Goal: Task Accomplishment & Management: Manage account settings

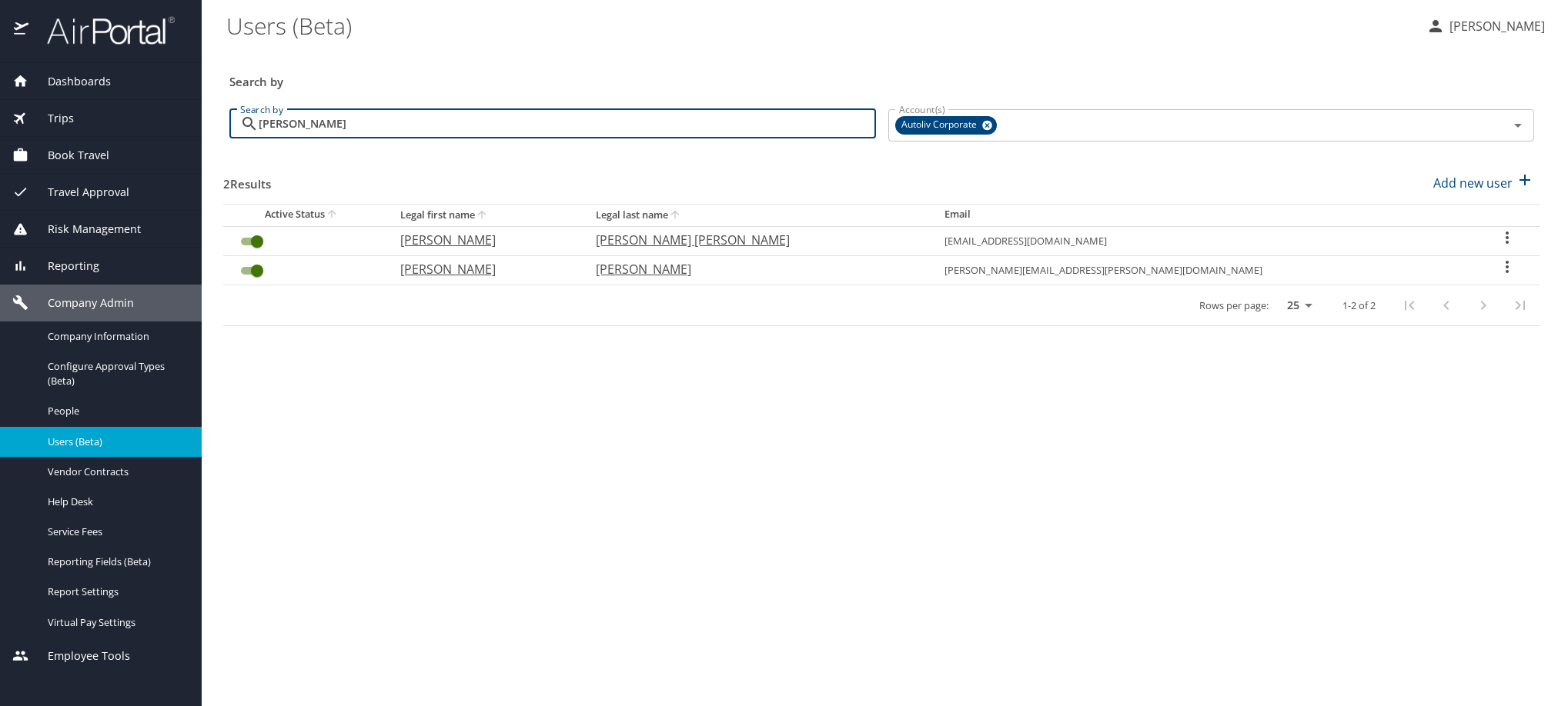
type input "[PERSON_NAME]"
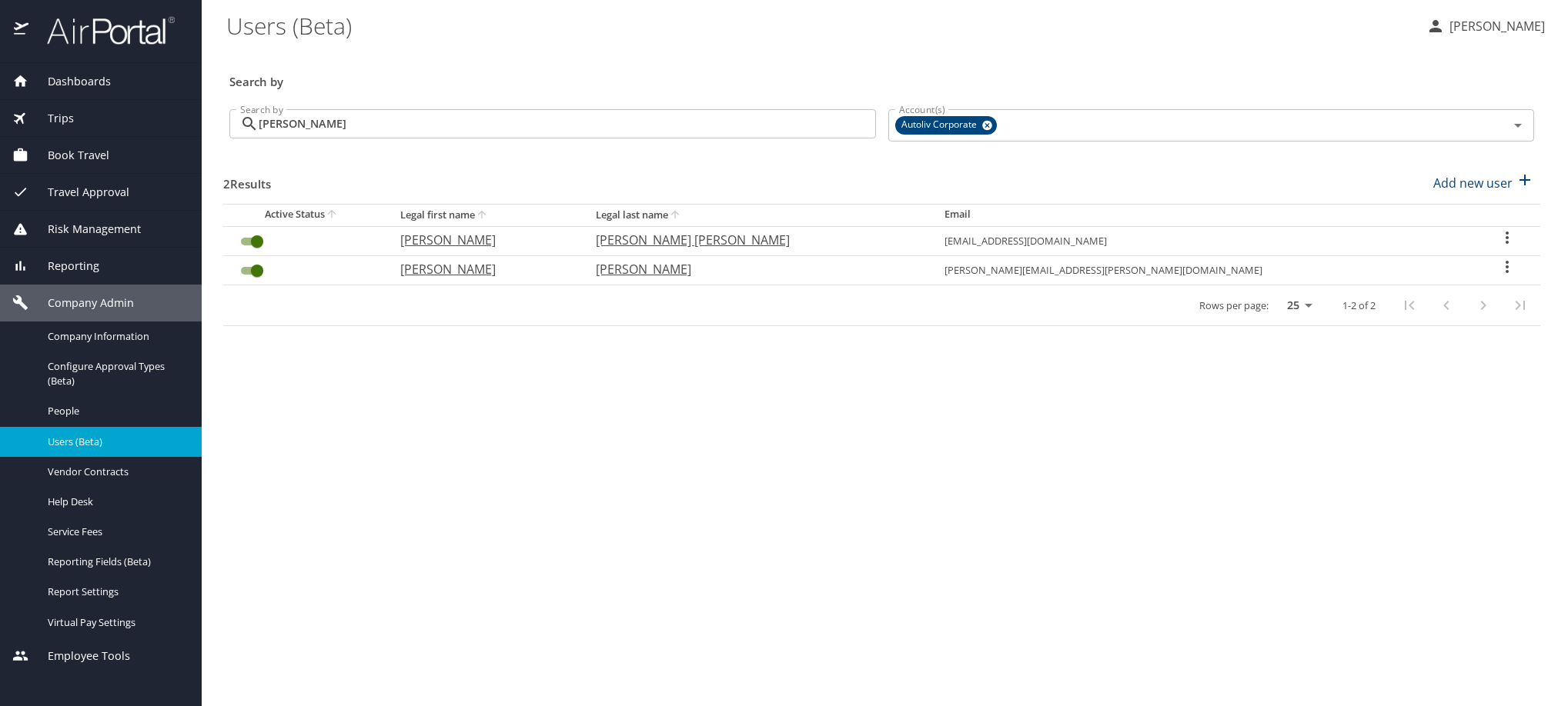
click at [1499, 276] on icon "User Search Table" at bounding box center [1507, 267] width 19 height 19
click at [1405, 317] on li "View profile" at bounding box center [1375, 307] width 224 height 27
select select "US"
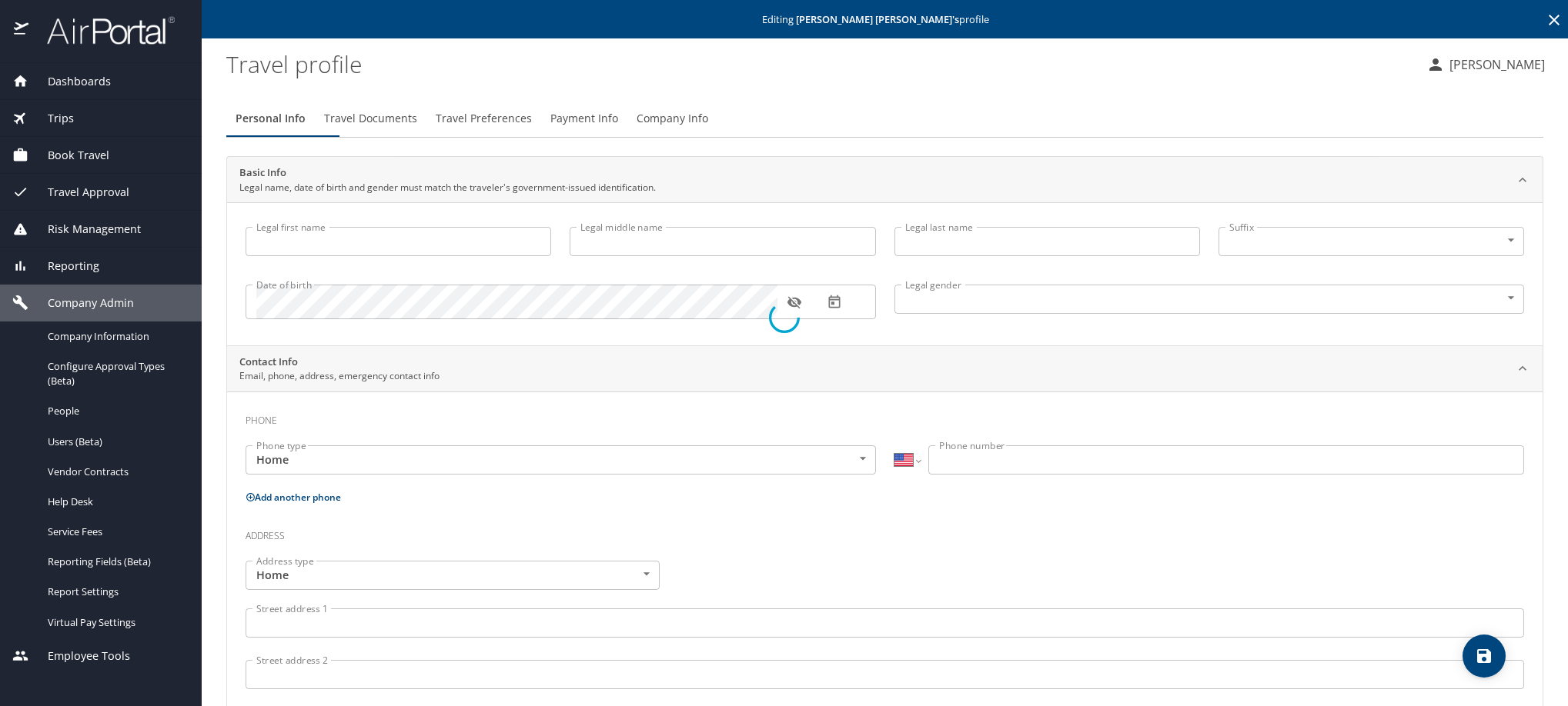
type input "[PERSON_NAME]"
type input "[DEMOGRAPHIC_DATA]"
type input "[PERSON_NAME]"
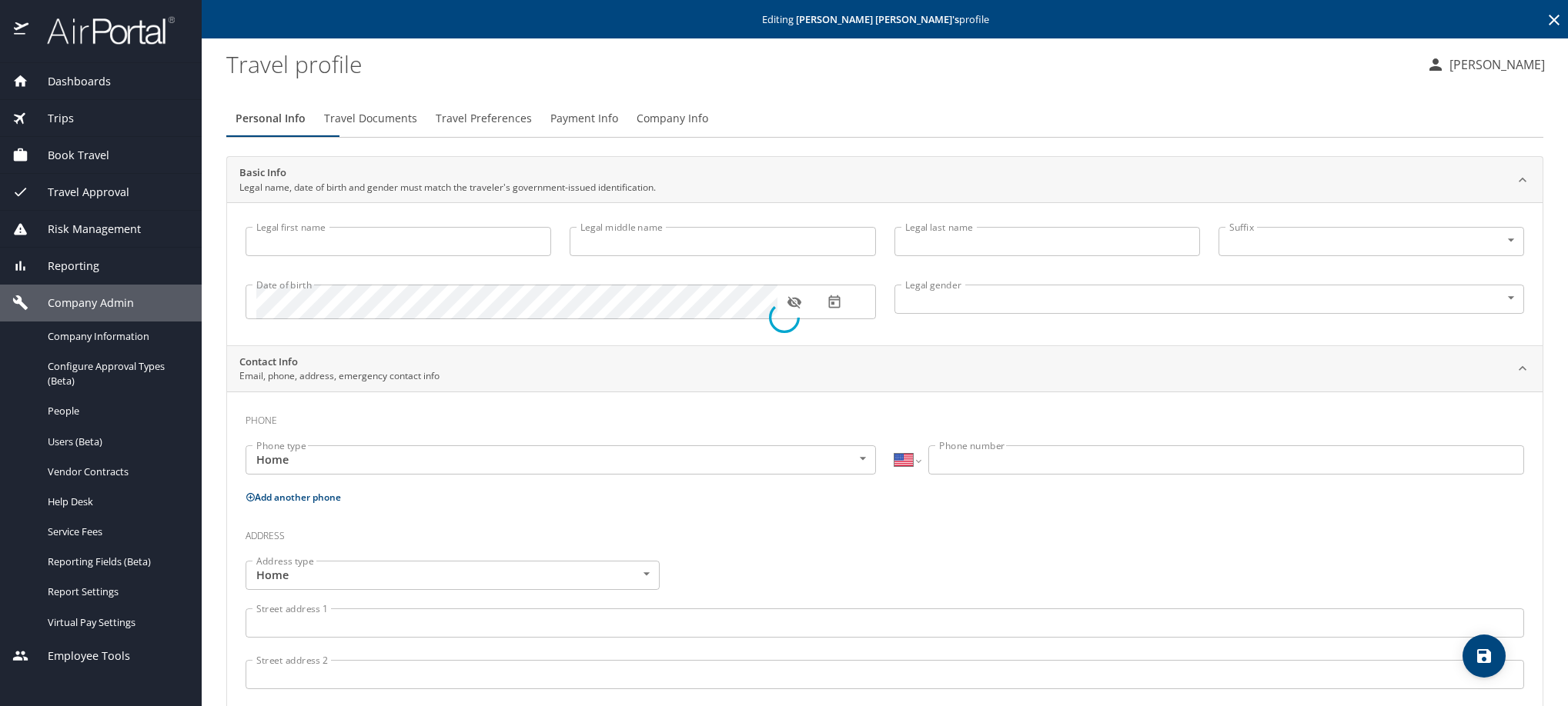
select select "MX"
type input "442 154 3197"
select select "MX"
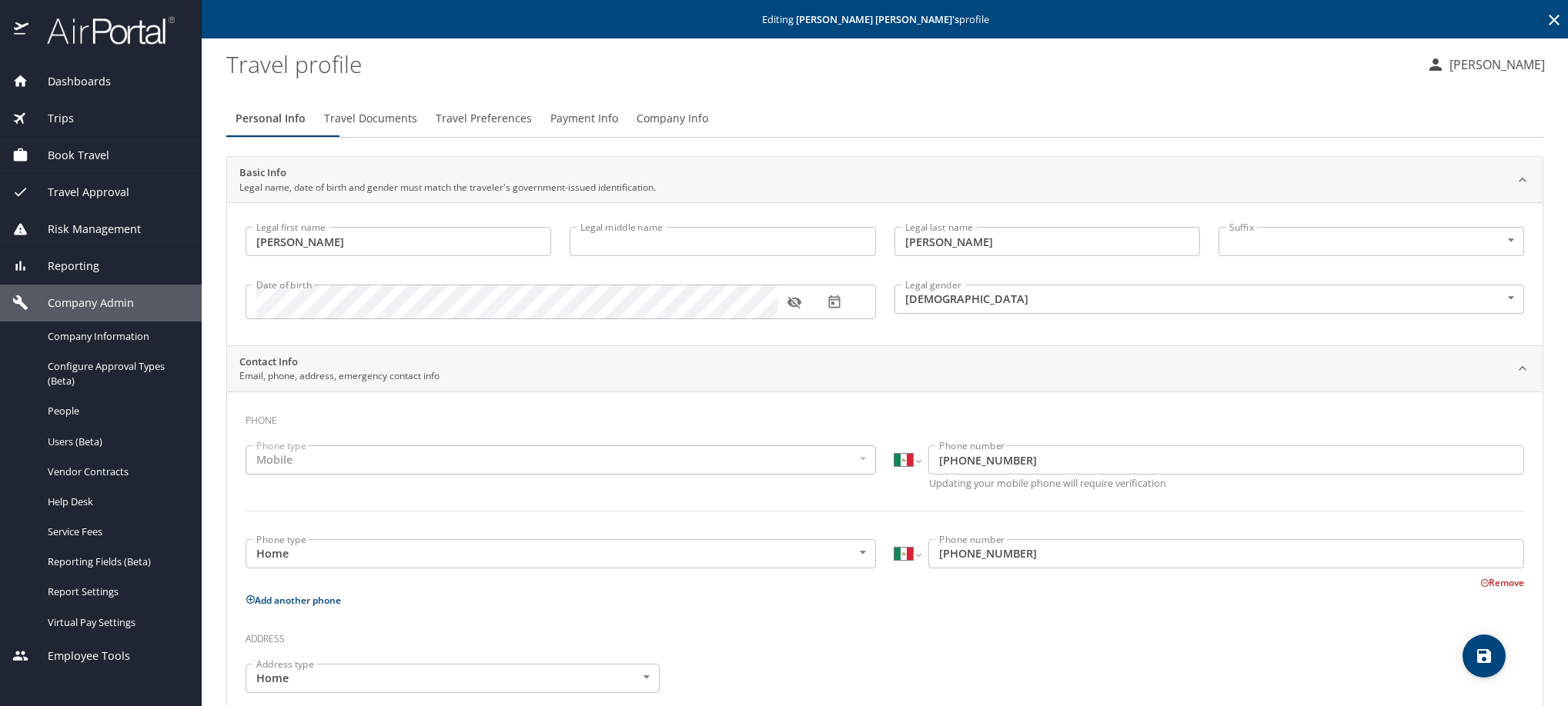
click at [619, 129] on span "Payment Info" at bounding box center [584, 119] width 67 height 20
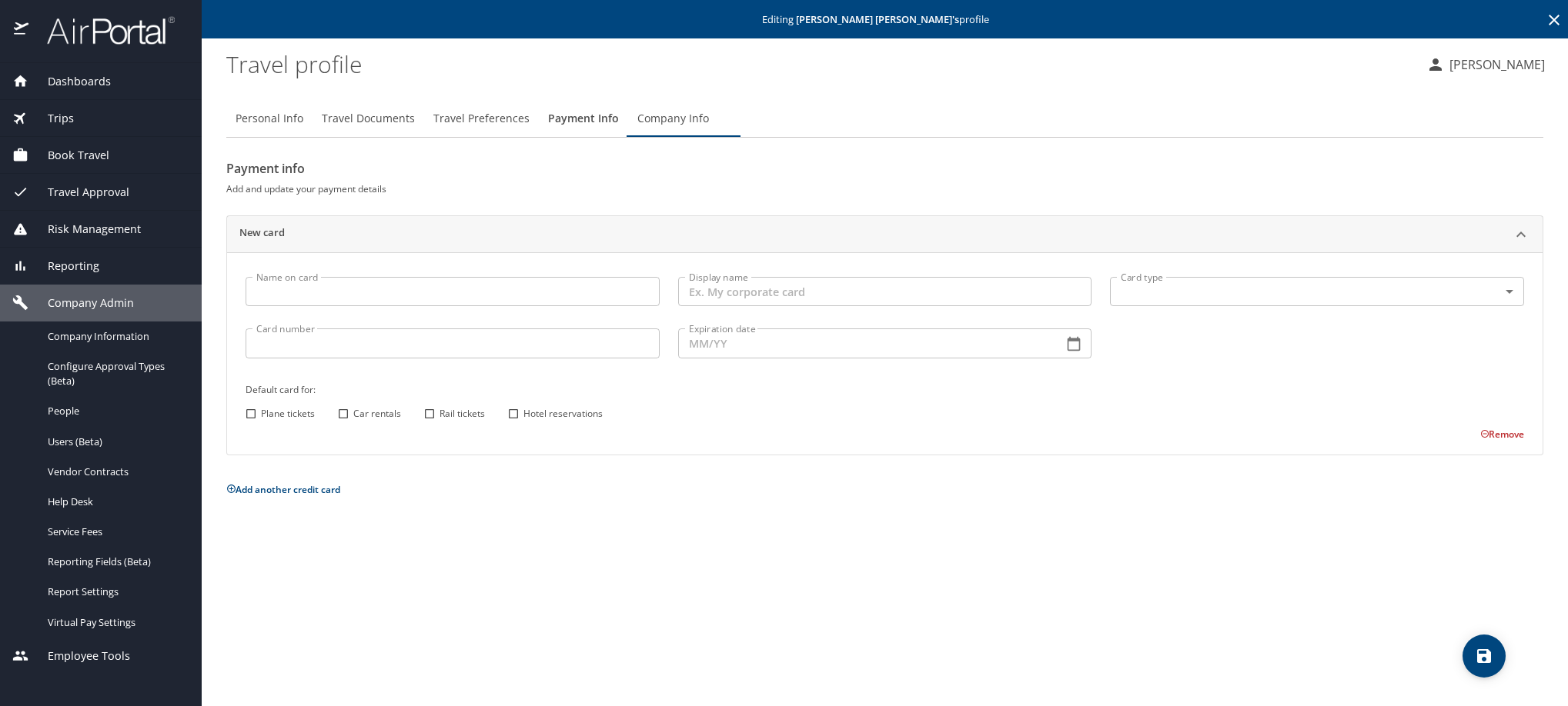
click at [1545, 26] on icon at bounding box center [1554, 20] width 19 height 19
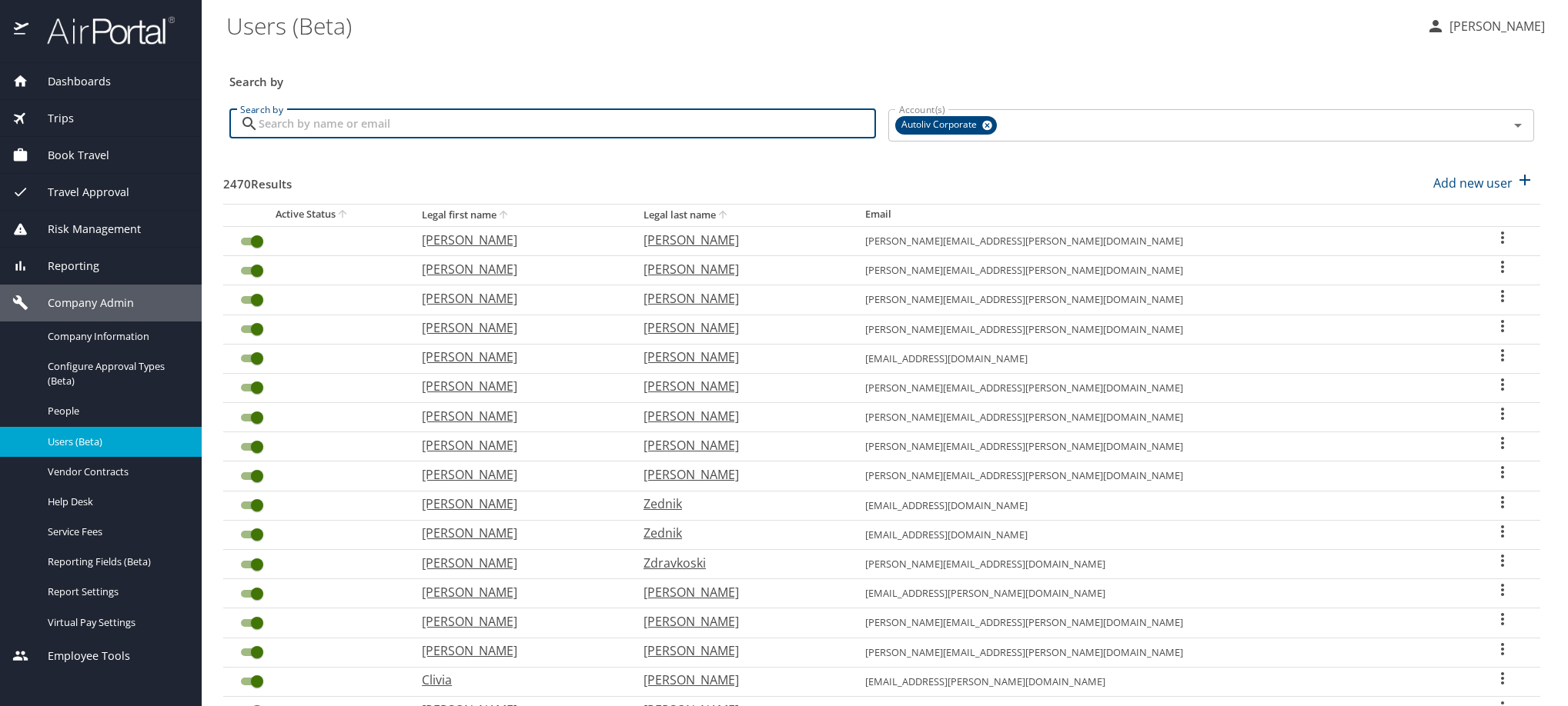
click at [324, 134] on input "Search by" at bounding box center [567, 123] width 618 height 29
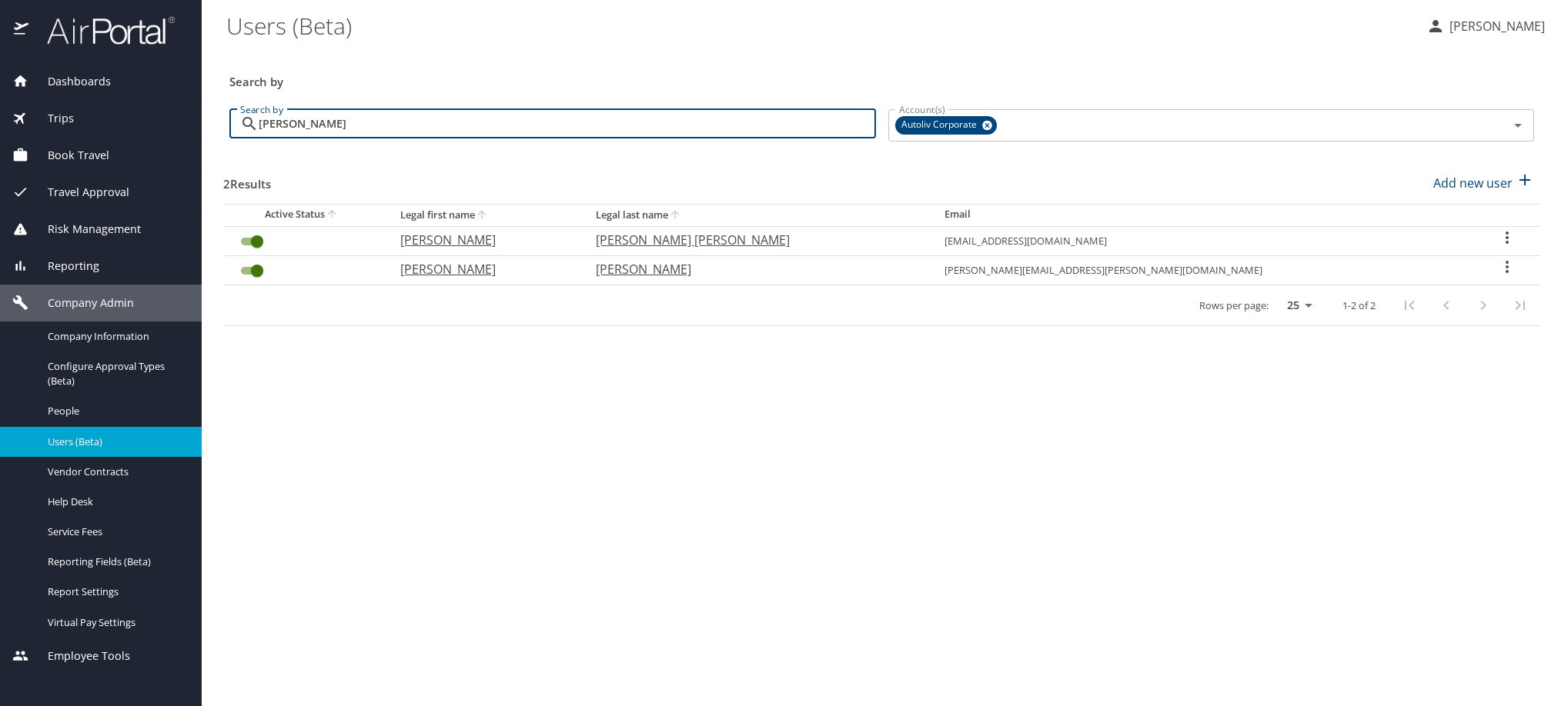
type input "[PERSON_NAME]"
click at [1498, 276] on icon "User Search Table" at bounding box center [1507, 267] width 19 height 19
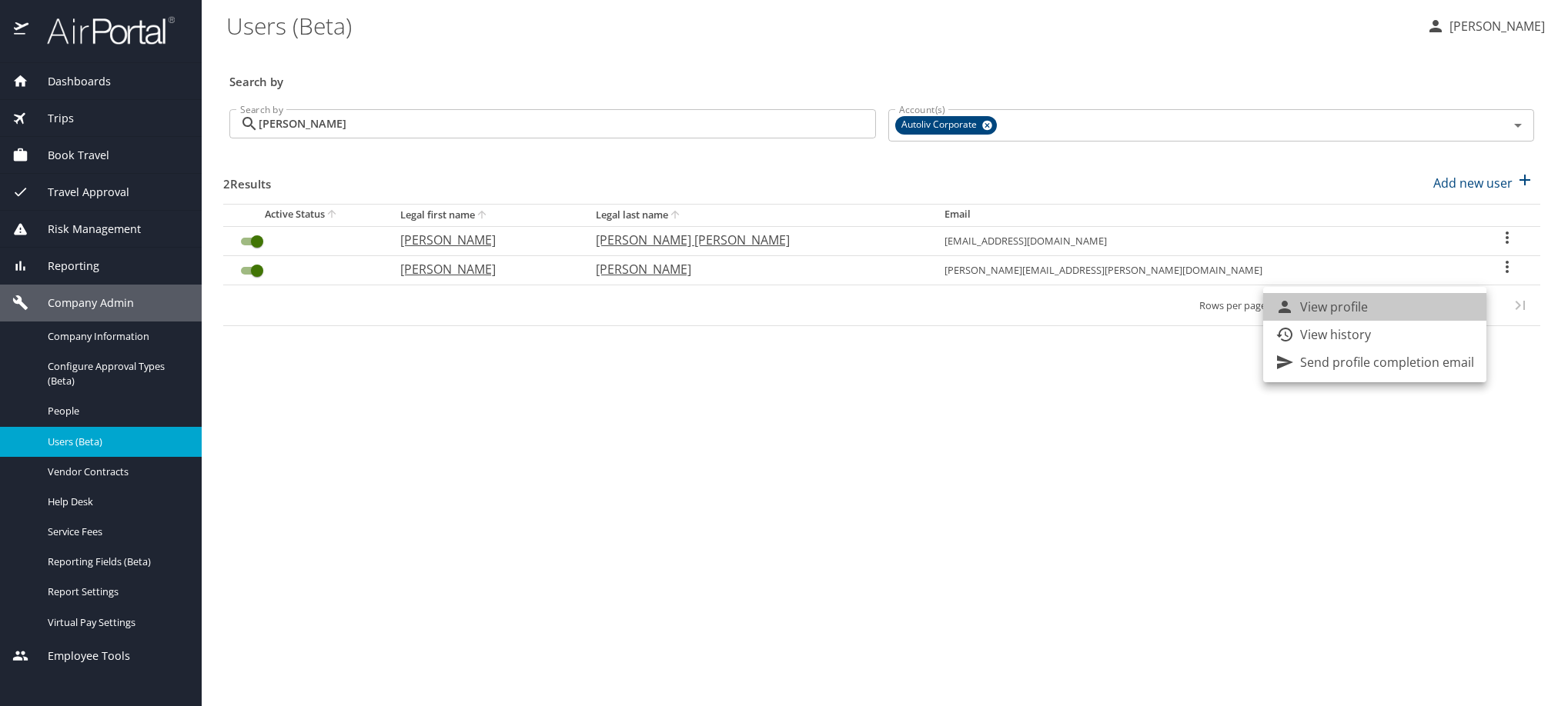
click at [1454, 317] on li "View profile" at bounding box center [1375, 307] width 224 height 27
select select "US"
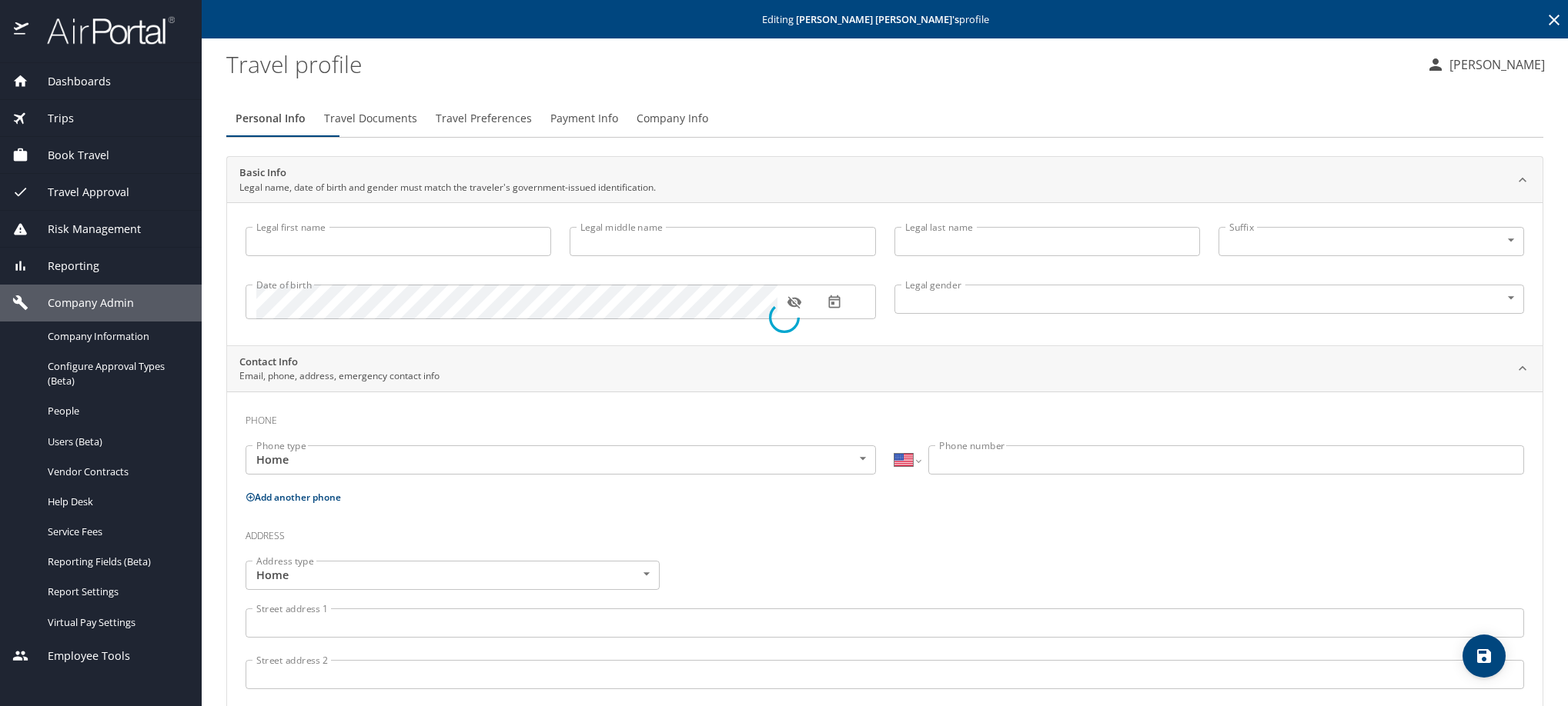
type input "[PERSON_NAME]"
type input "[DEMOGRAPHIC_DATA]"
type input "[PERSON_NAME]"
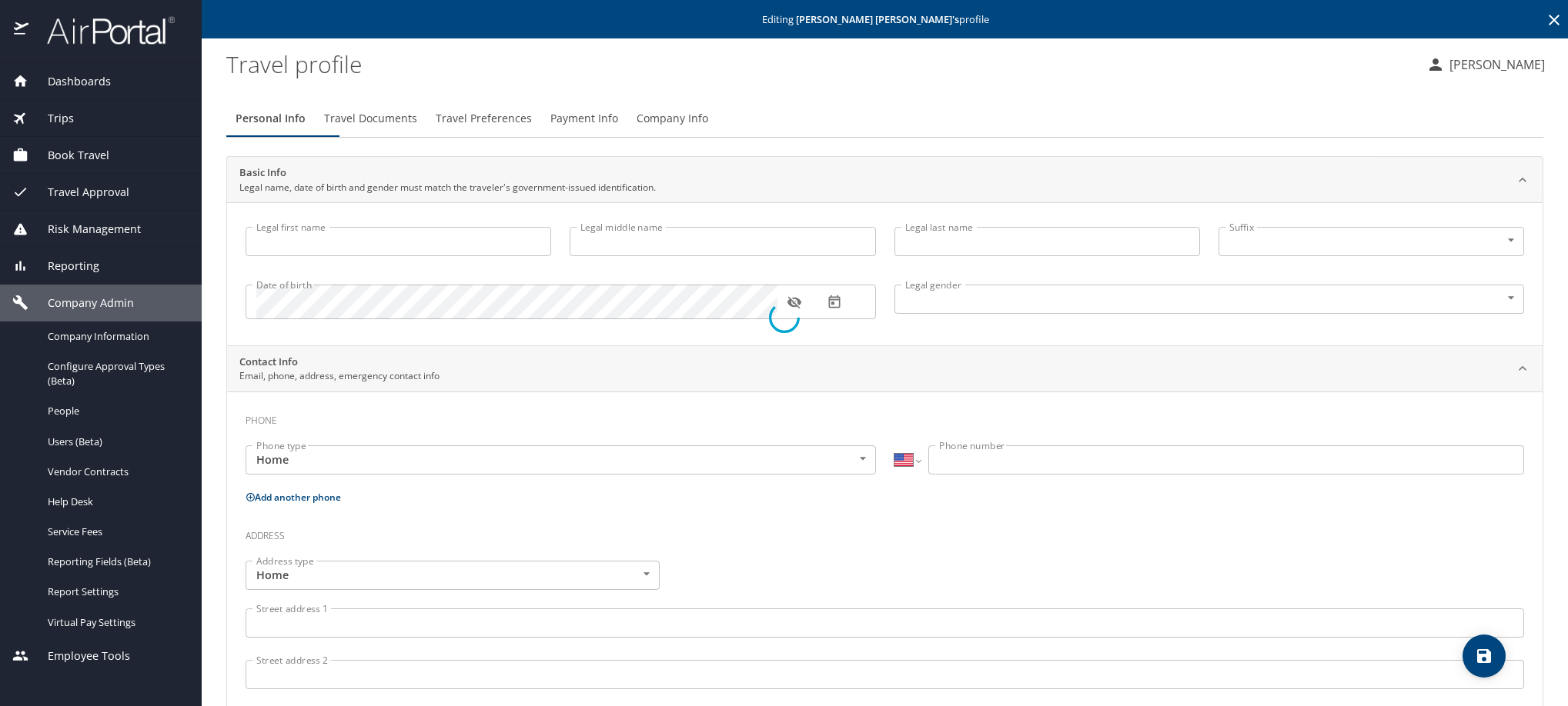
select select "MX"
type input "442 154 3197"
select select "MX"
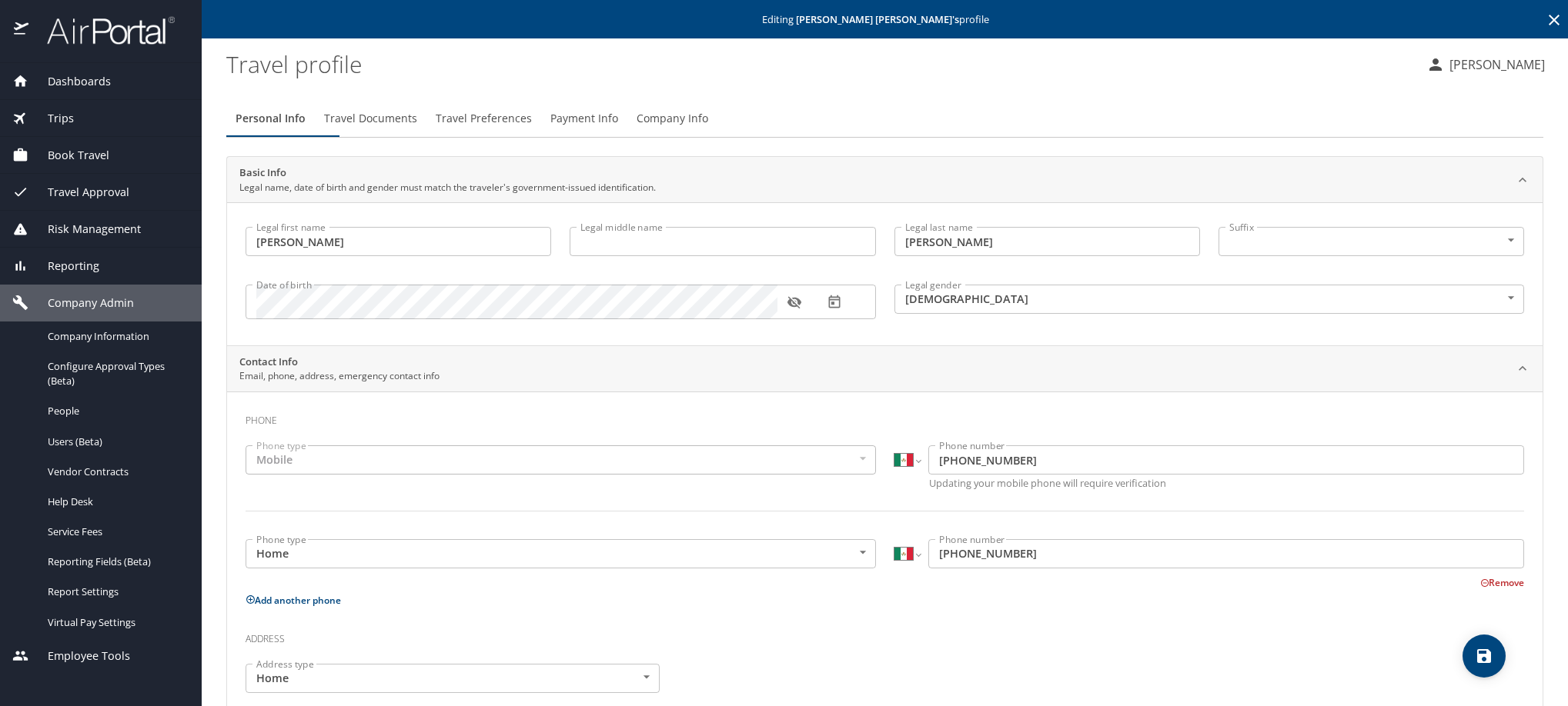
click at [619, 129] on span "Payment Info" at bounding box center [584, 119] width 67 height 20
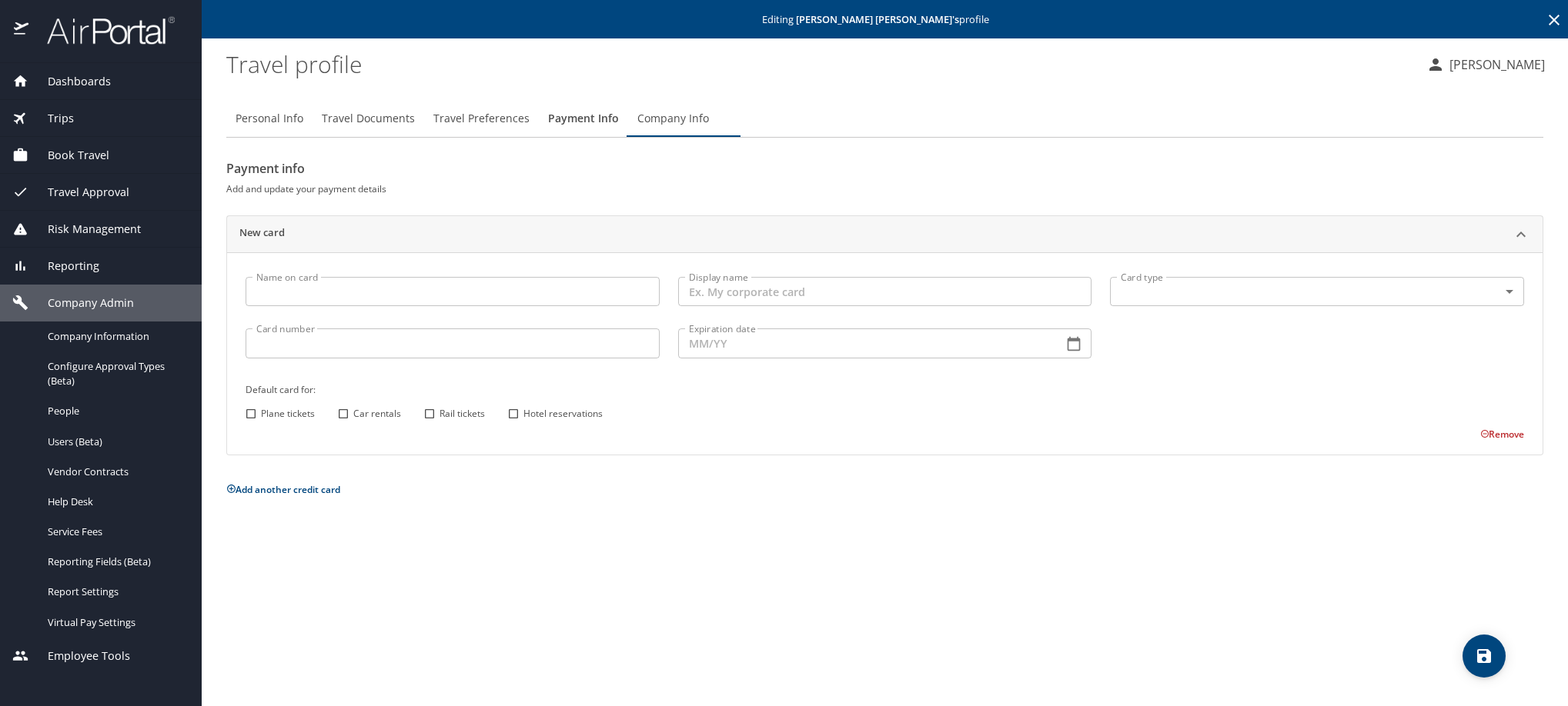
click at [384, 306] on input "Name on card" at bounding box center [453, 291] width 414 height 29
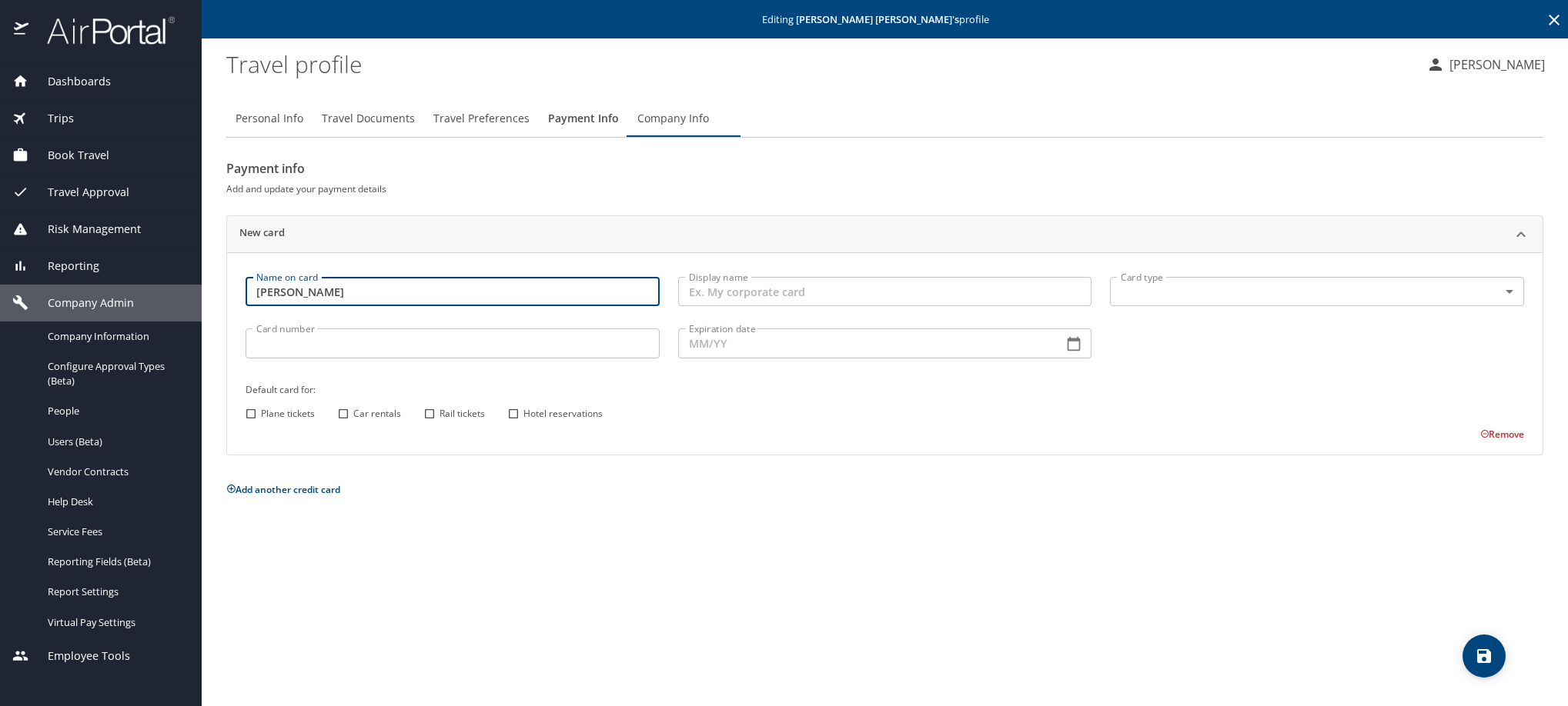
type input "[PERSON_NAME]"
click at [1116, 318] on body "Dashboards AirPortal 360™ Manager My Travel Dashboard Trips Airtinerary® Lookup…" at bounding box center [784, 353] width 1568 height 706
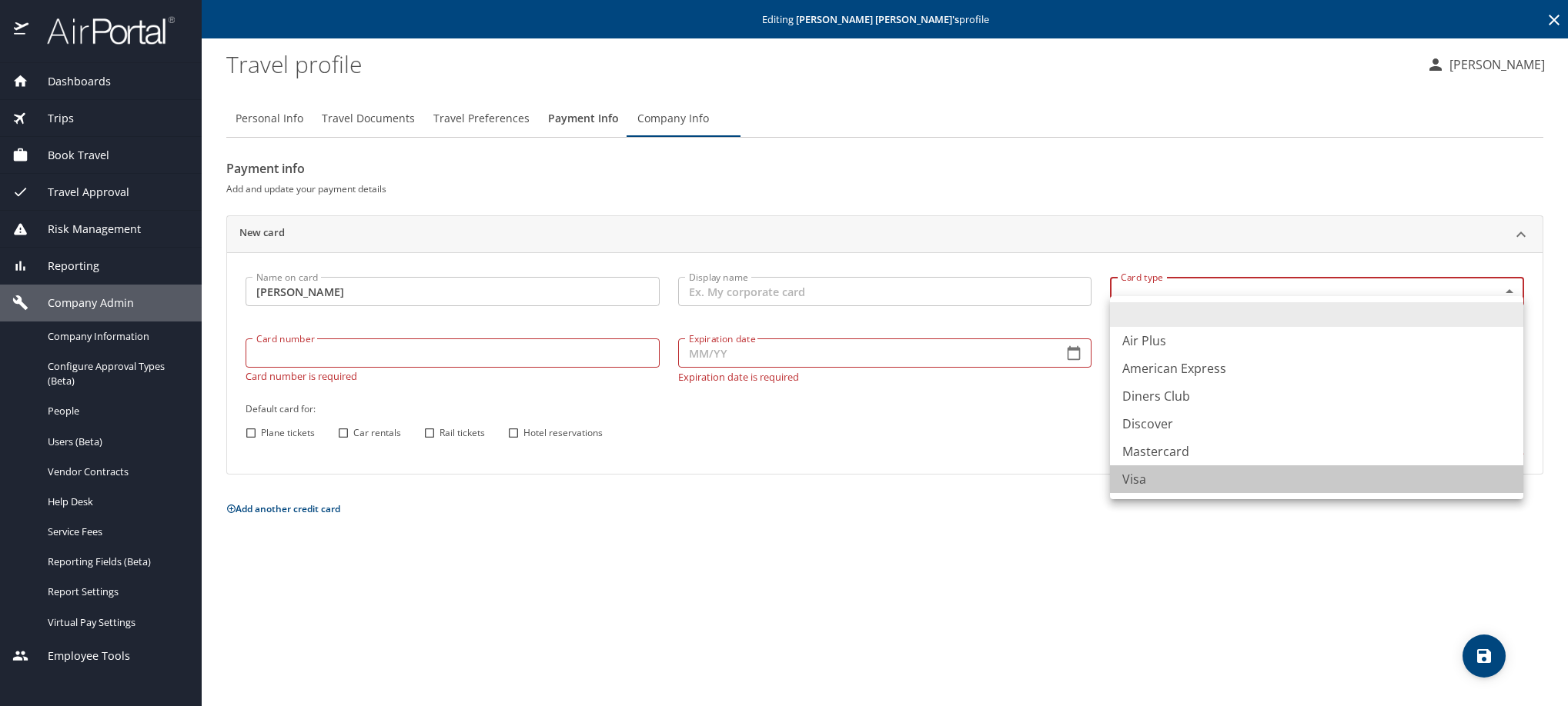
click at [1158, 493] on li "Visa" at bounding box center [1317, 479] width 414 height 27
type input "VI"
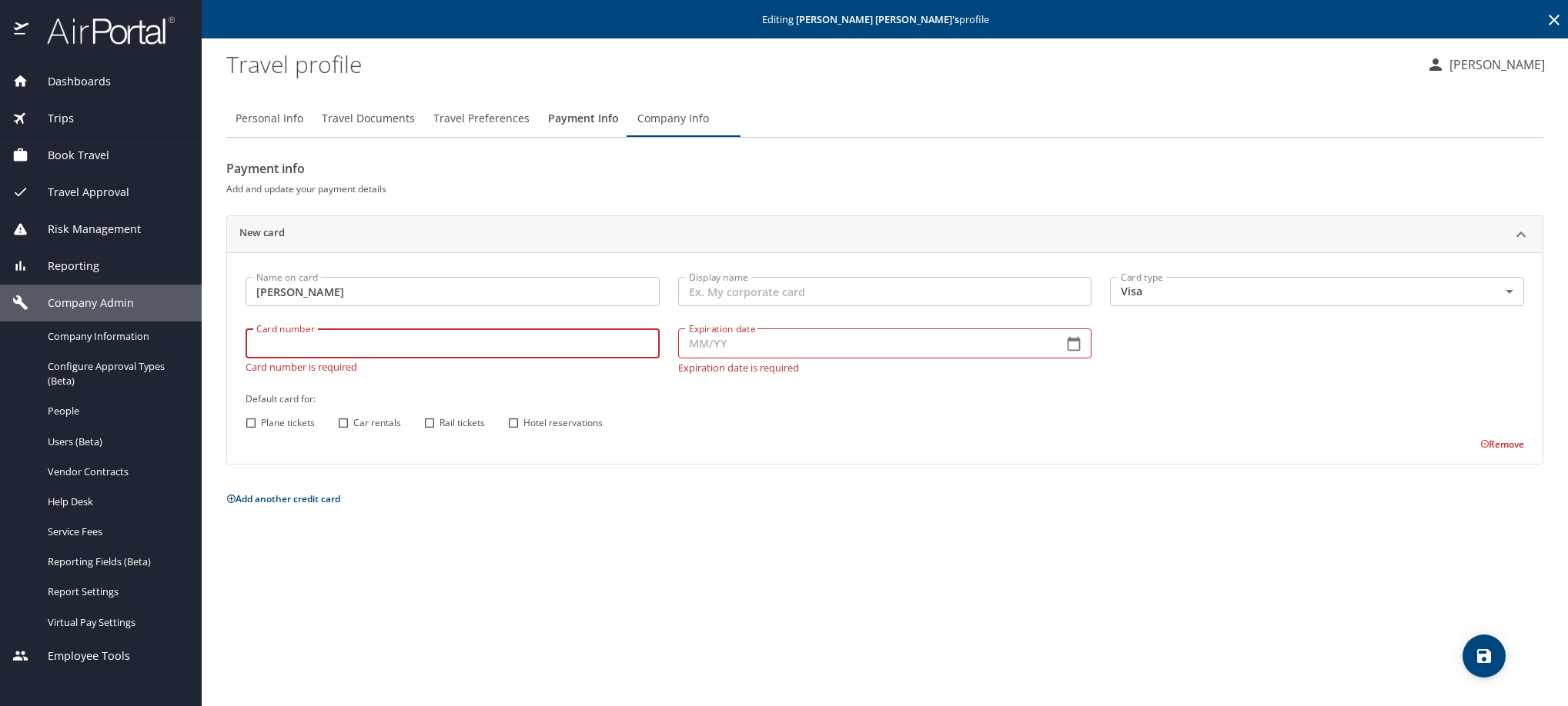
click at [439, 357] on input "Card number" at bounding box center [453, 342] width 414 height 29
type input "[CREDIT_CARD_NUMBER]"
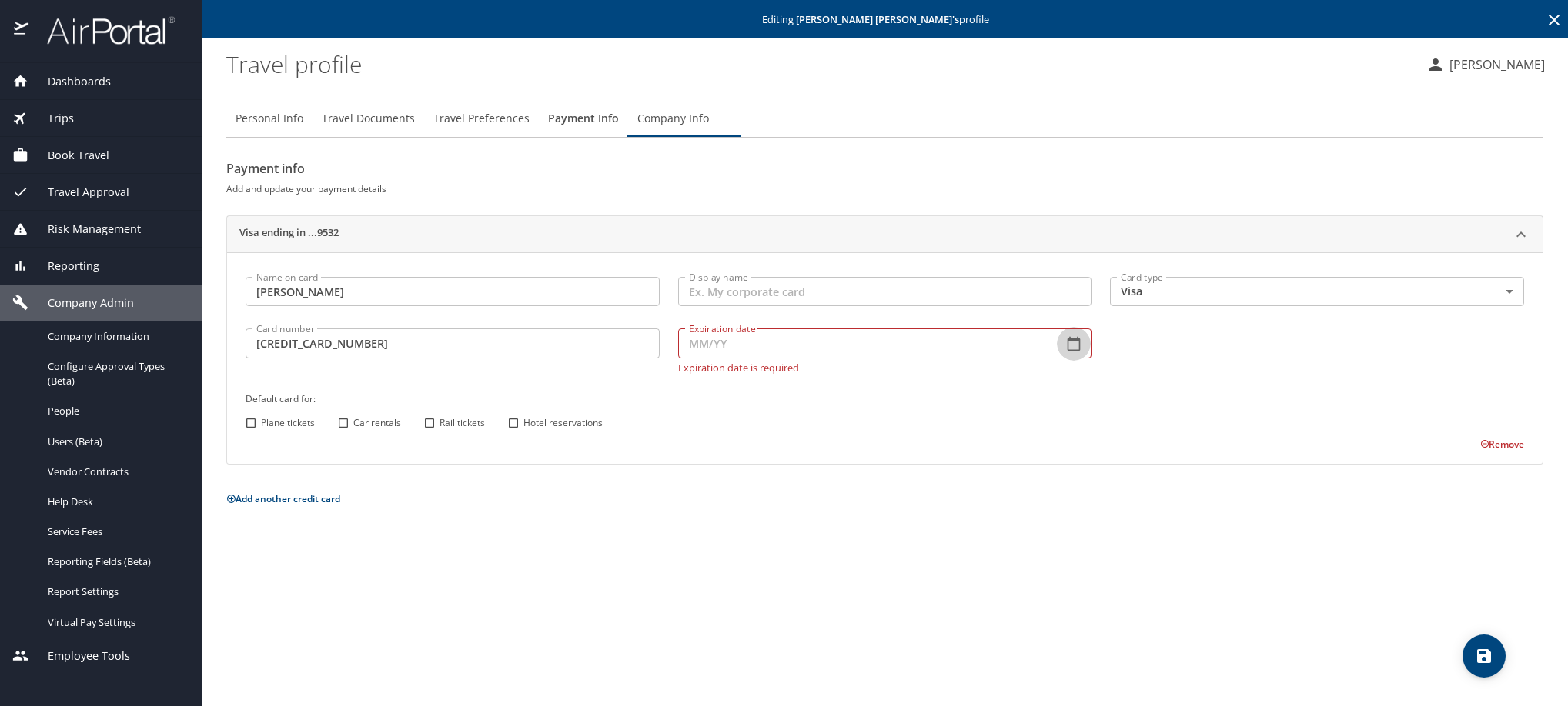
click at [1072, 351] on icon "button" at bounding box center [1074, 343] width 15 height 15
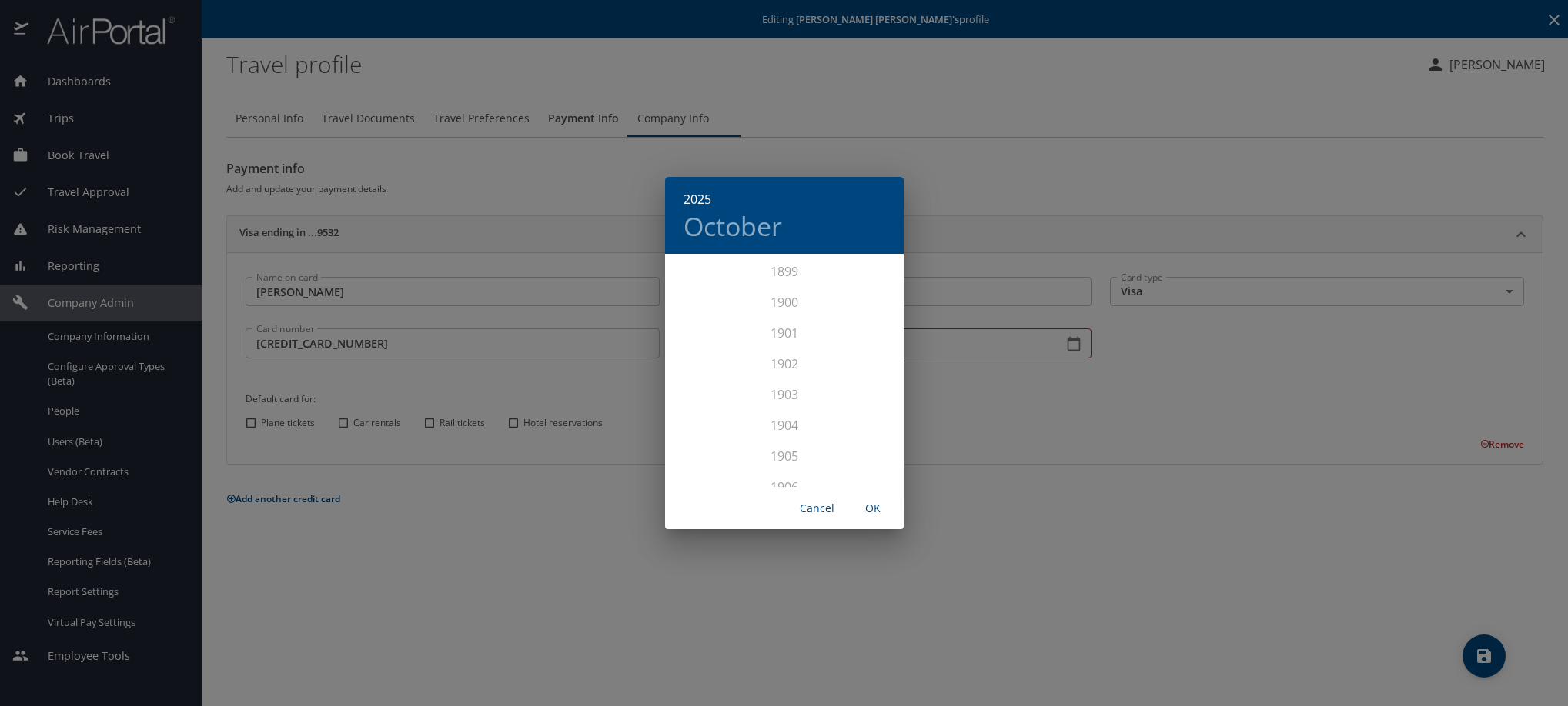
scroll to position [3785, 0]
click at [767, 460] on div "2028" at bounding box center [784, 473] width 239 height 31
click at [709, 396] on div "[DATE]" at bounding box center [705, 400] width 79 height 58
click at [867, 514] on span "OK" at bounding box center [873, 509] width 37 height 20
type input "07/28"
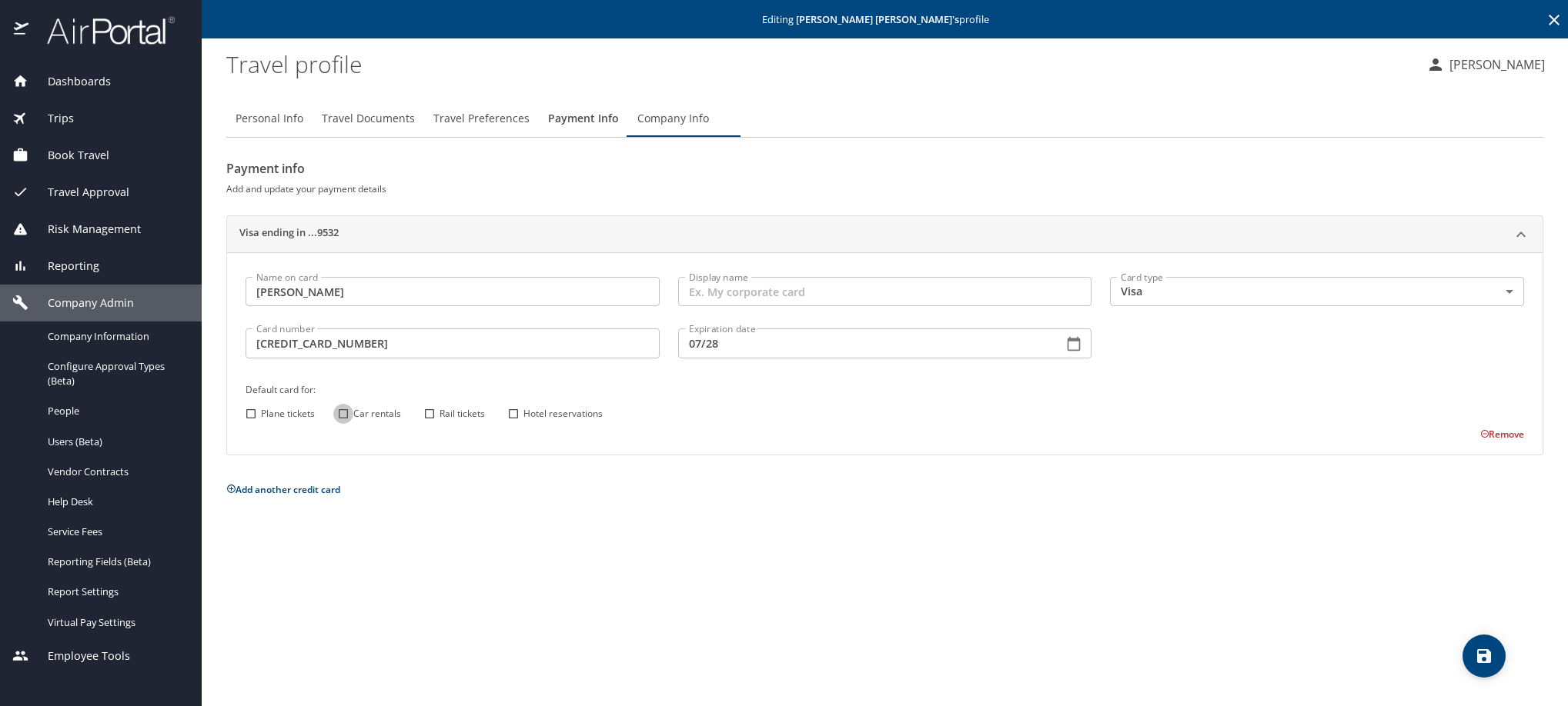
click at [343, 424] on input "Car rentals" at bounding box center [343, 413] width 20 height 20
checkbox input "true"
click at [508, 424] on input "Hotel reservations" at bounding box center [513, 413] width 20 height 20
checkbox input "true"
click at [1493, 668] on button "save" at bounding box center [1484, 656] width 43 height 43
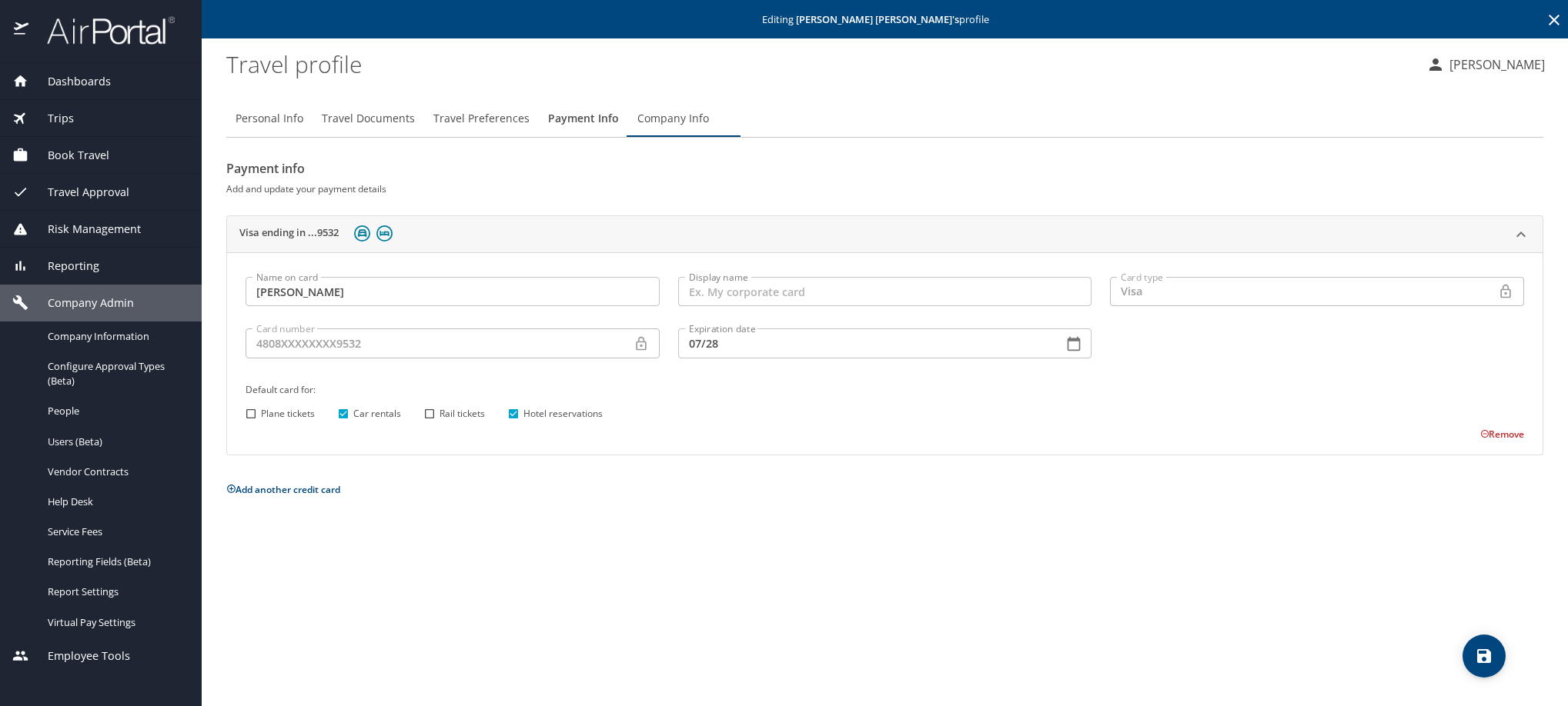
click at [1553, 20] on icon at bounding box center [1555, 20] width 11 height 11
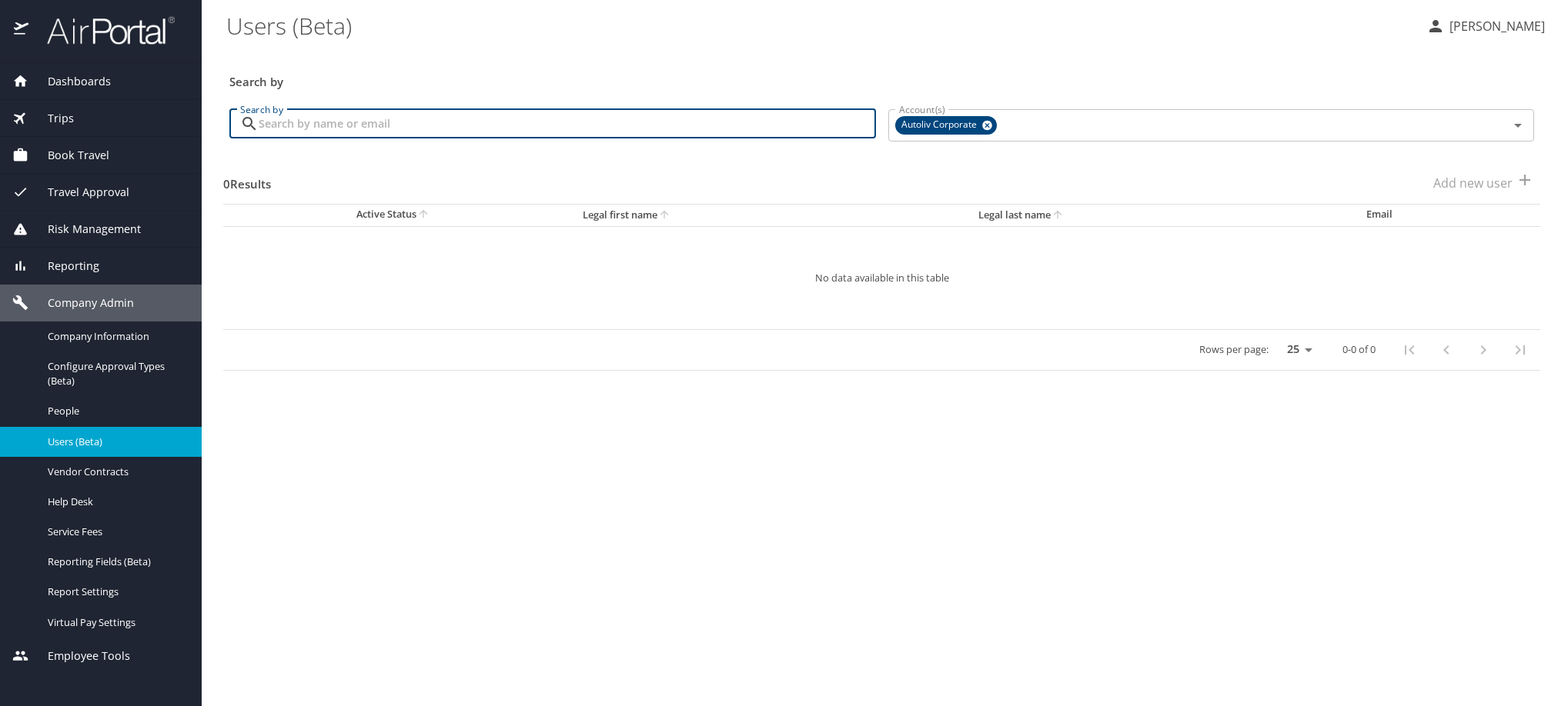
click at [433, 135] on input "Search by" at bounding box center [567, 123] width 618 height 29
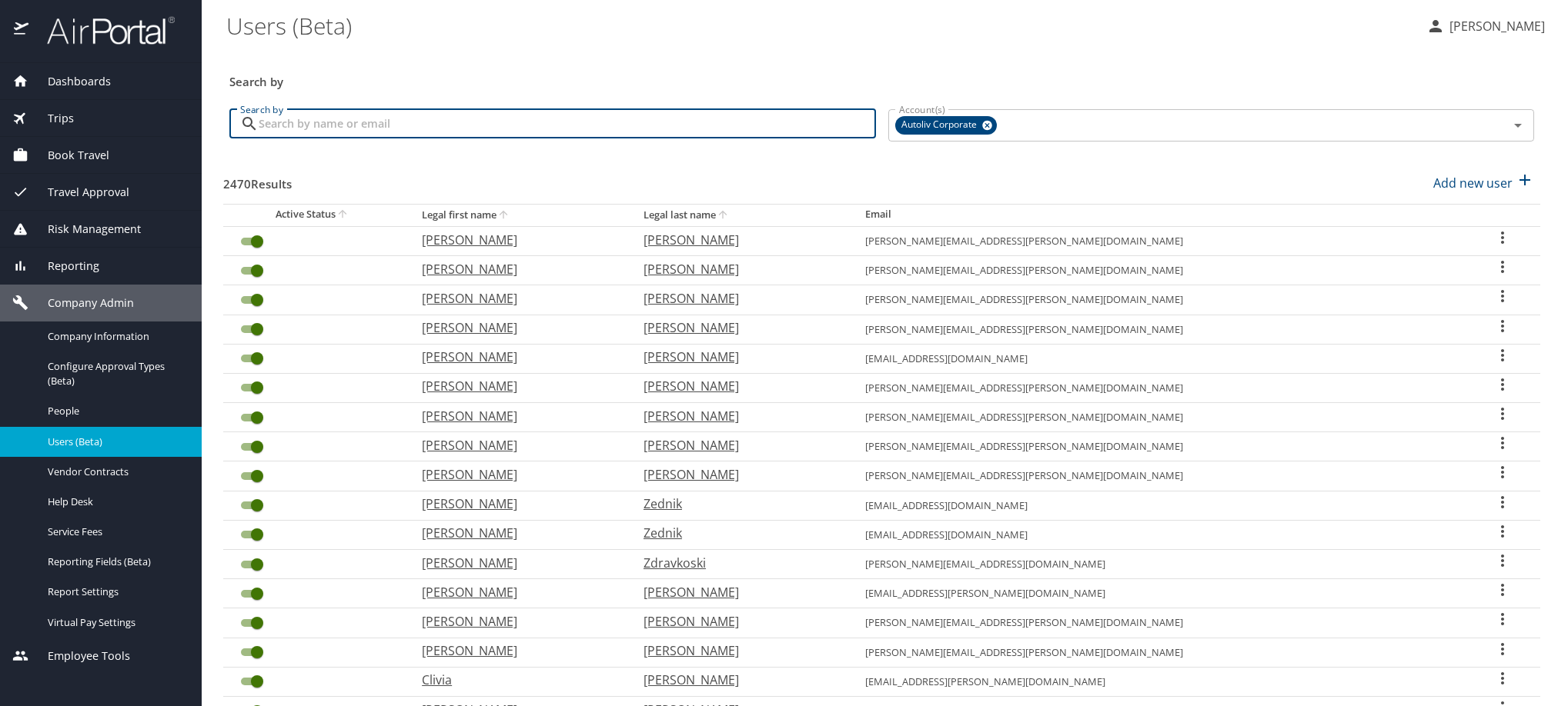
click at [433, 135] on input "Search by" at bounding box center [567, 123] width 618 height 29
paste input "[PERSON_NAME][EMAIL_ADDRESS][PERSON_NAME][DOMAIN_NAME]"
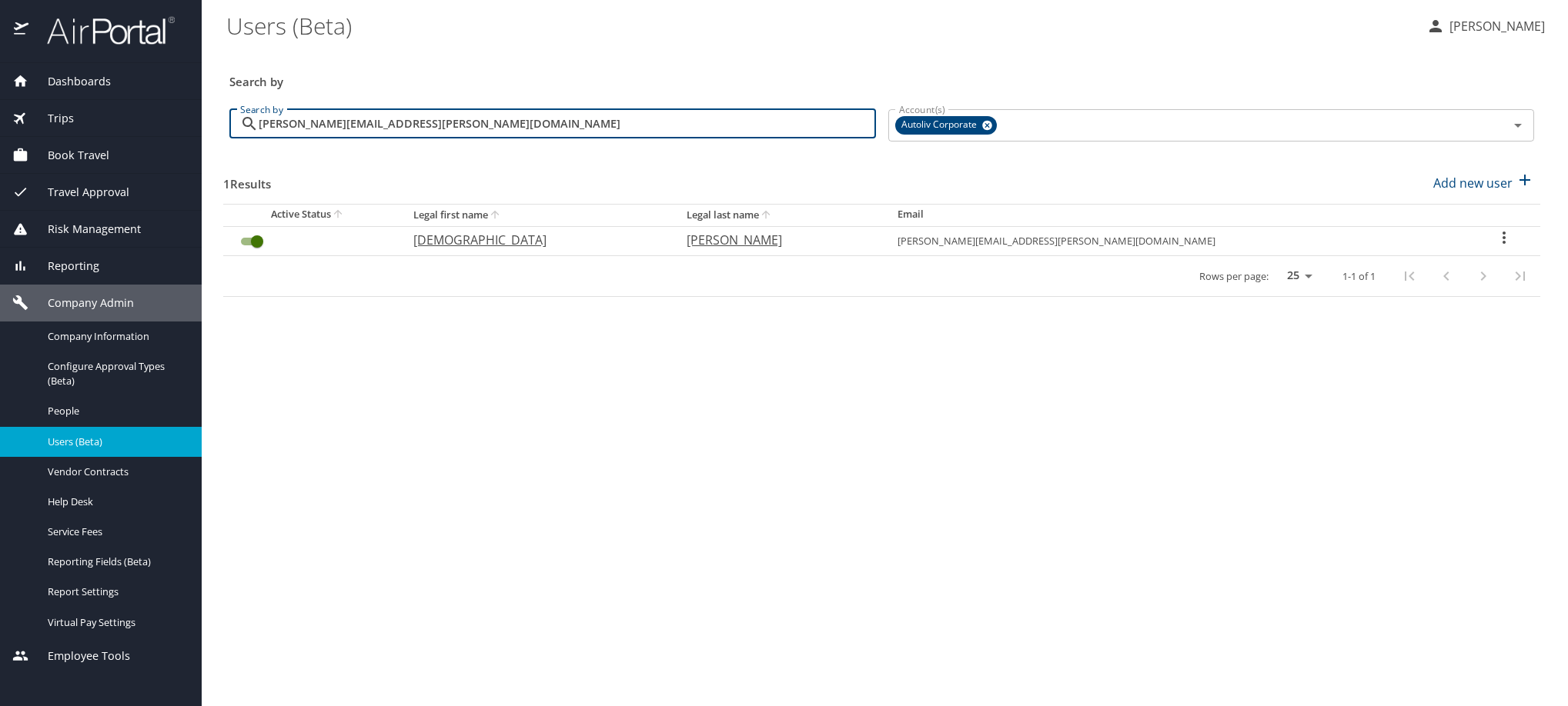
type input "[PERSON_NAME][EMAIL_ADDRESS][PERSON_NAME][DOMAIN_NAME]"
